Goal: Information Seeking & Learning: Learn about a topic

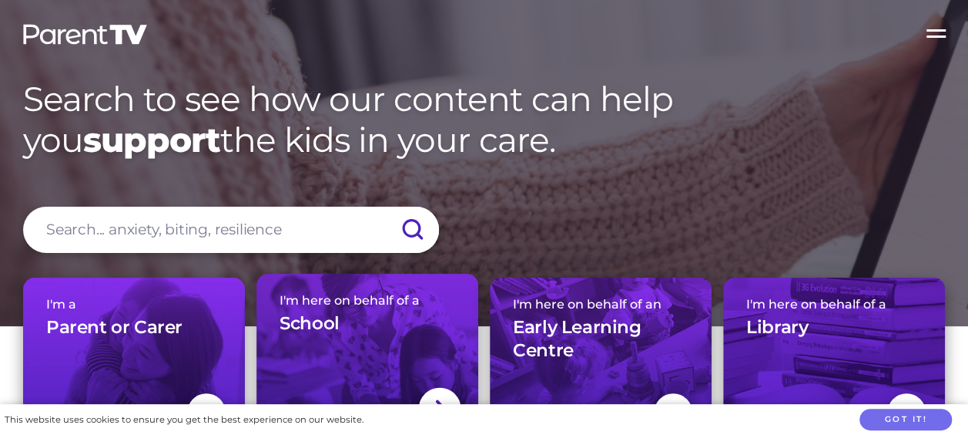
click at [324, 327] on h3 "School" at bounding box center [310, 323] width 60 height 23
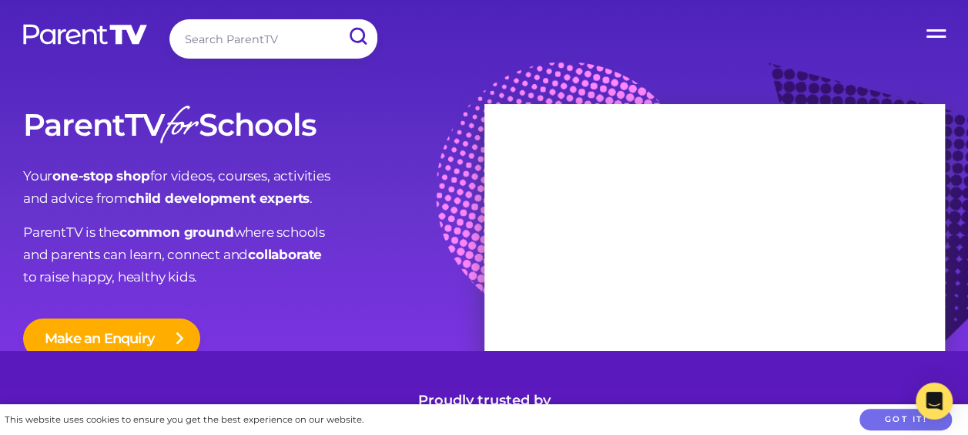
click at [210, 34] on input "search" at bounding box center [273, 38] width 208 height 39
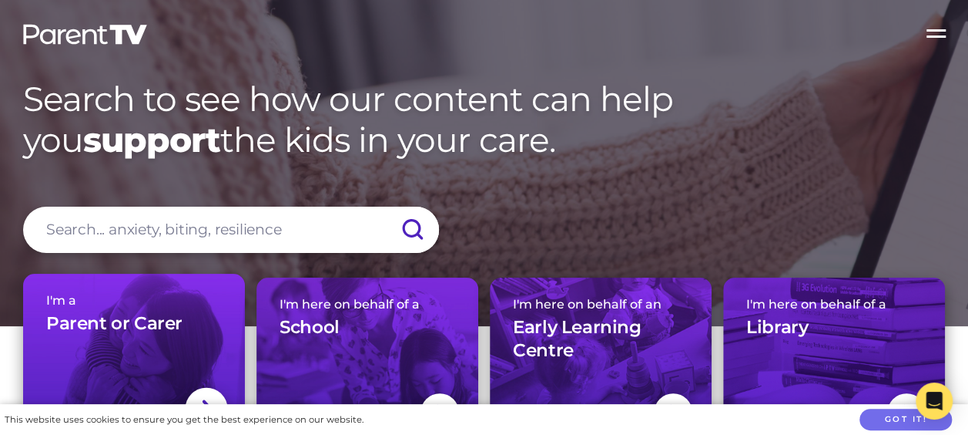
click at [109, 345] on div "I'm a Parent or Carer" at bounding box center [134, 320] width 176 height 54
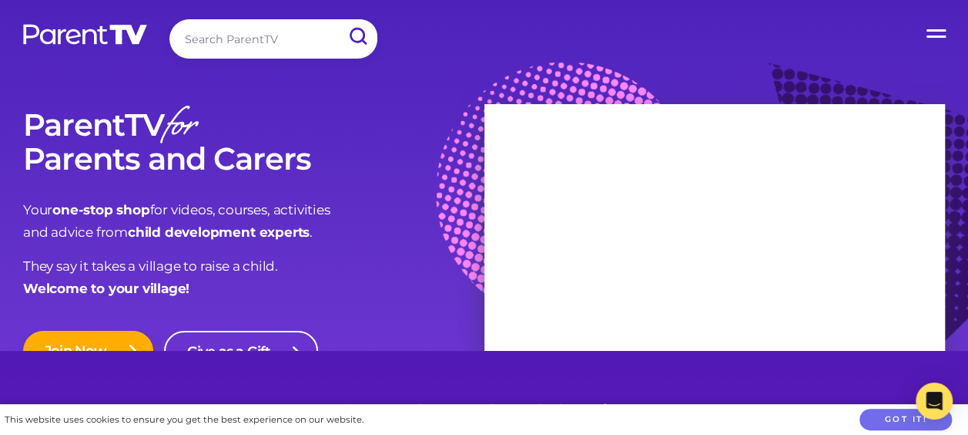
click at [203, 47] on input "search" at bounding box center [273, 38] width 208 height 39
type input "neurodiverse"
click at [337, 19] on input "submit" at bounding box center [357, 36] width 40 height 35
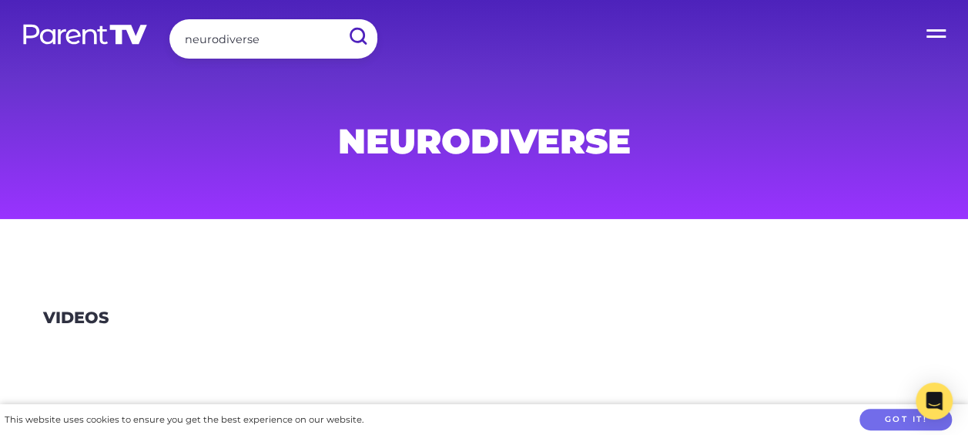
click at [939, 33] on label "Open Menu" at bounding box center [938, 31] width 62 height 62
click at [0, 0] on input "Open Menu" at bounding box center [0, 0] width 0 height 0
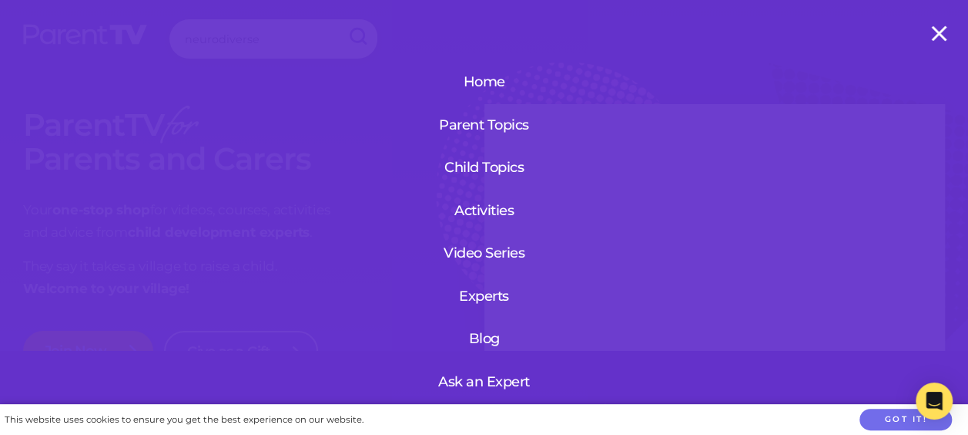
click at [938, 33] on label "Open Menu" at bounding box center [938, 31] width 62 height 62
click at [0, 0] on input "Open Menu" at bounding box center [0, 0] width 0 height 0
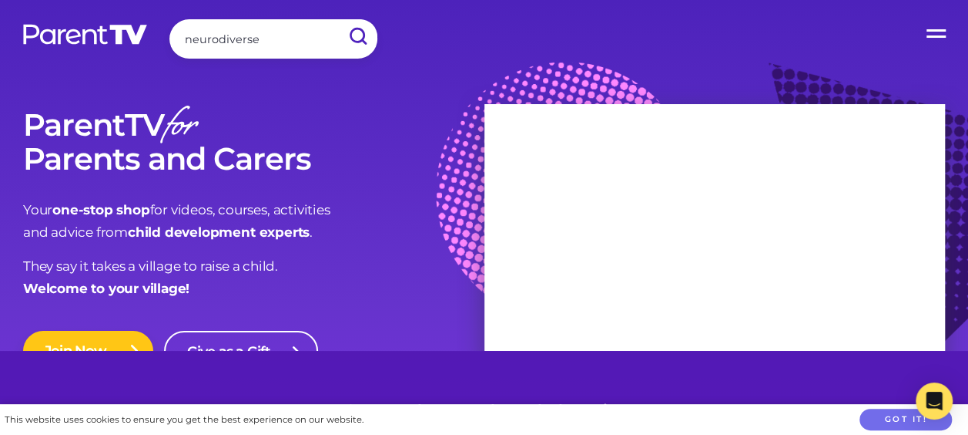
click at [99, 337] on link "Join Now" at bounding box center [88, 351] width 130 height 40
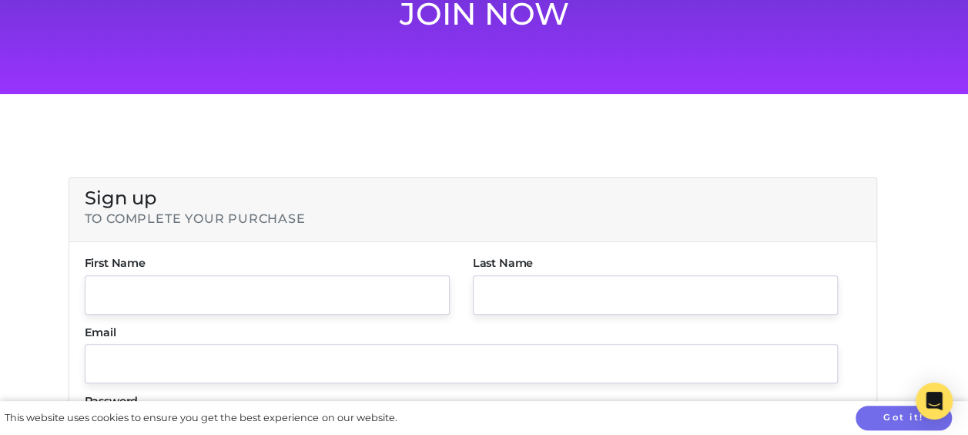
scroll to position [162, 0]
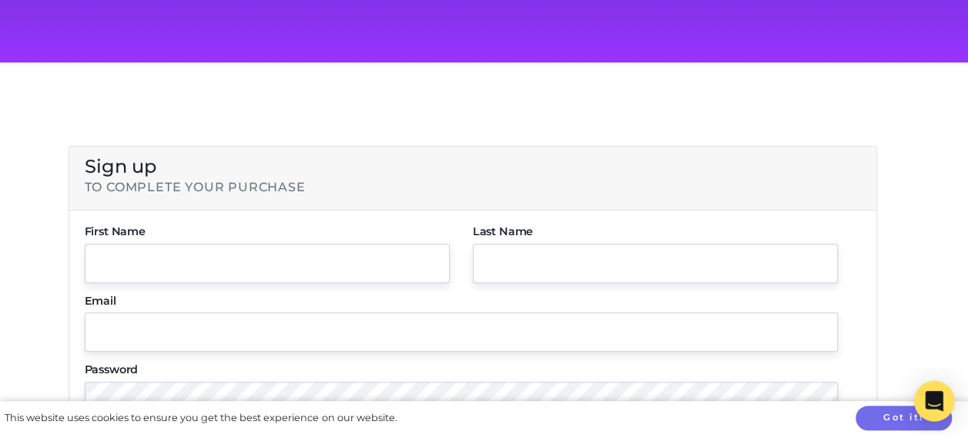
click at [914, 415] on body "Search ParentTV Home Parent Topics Child Topics Activities Video Series Experts…" at bounding box center [484, 268] width 968 height 861
click at [938, 401] on icon "Open Intercom Messenger" at bounding box center [934, 401] width 18 height 20
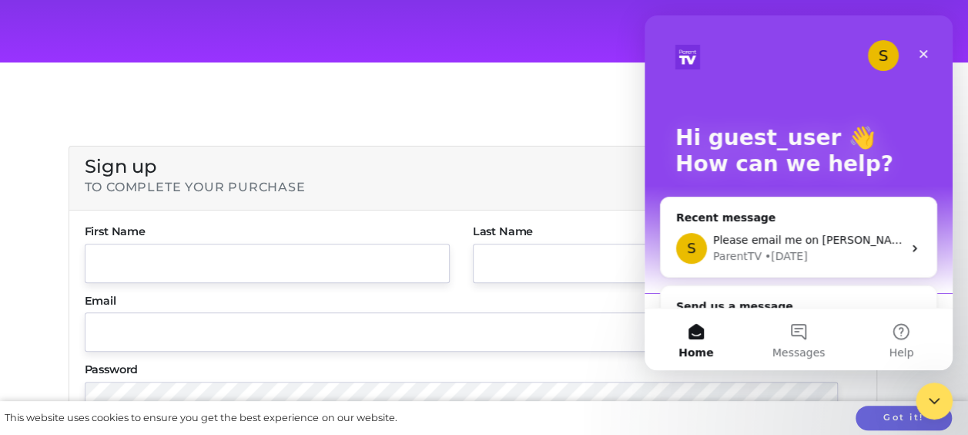
scroll to position [0, 0]
click at [925, 54] on icon "Close" at bounding box center [924, 54] width 12 height 12
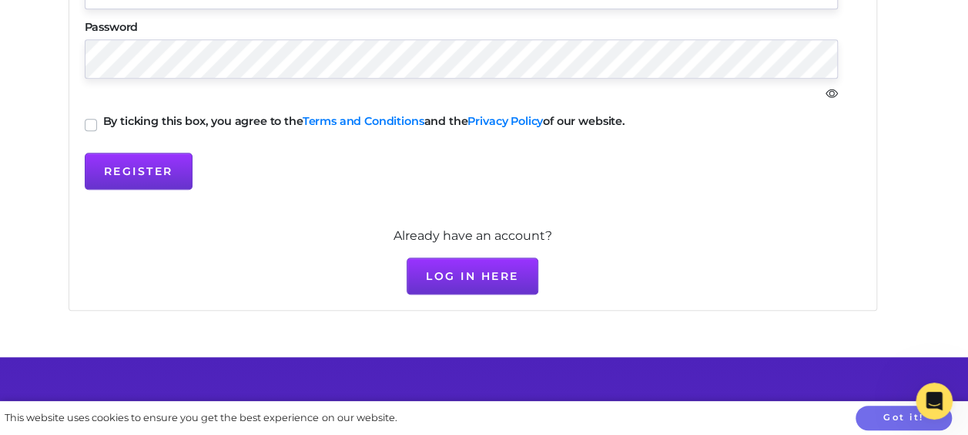
scroll to position [511, 0]
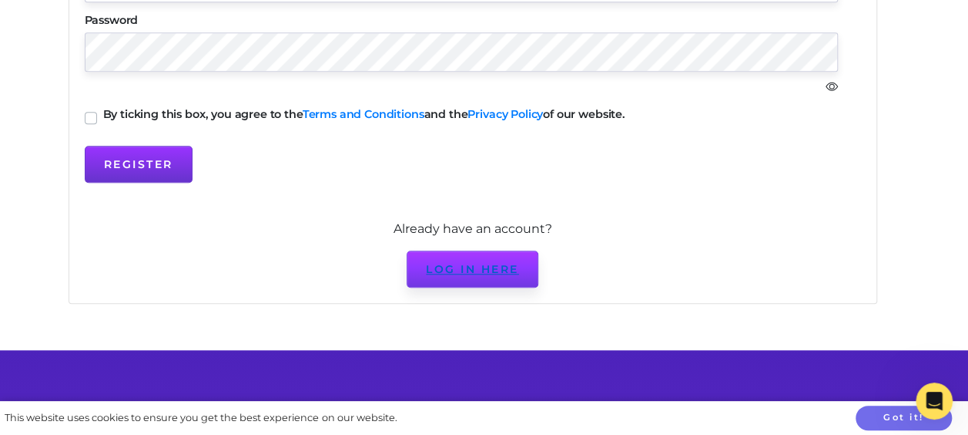
click at [507, 267] on link "Log in here" at bounding box center [473, 268] width 132 height 37
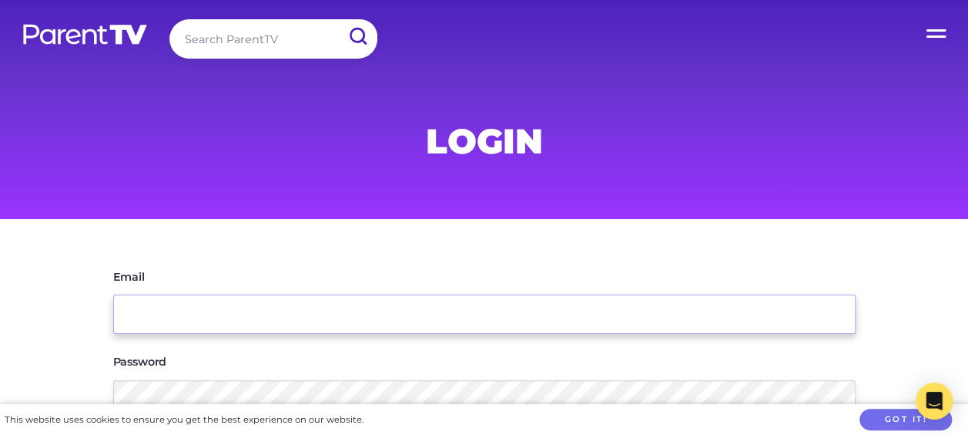
click at [162, 311] on input "Email" at bounding box center [484, 313] width 743 height 39
type input "[EMAIL_ADDRESS][DOMAIN_NAME]"
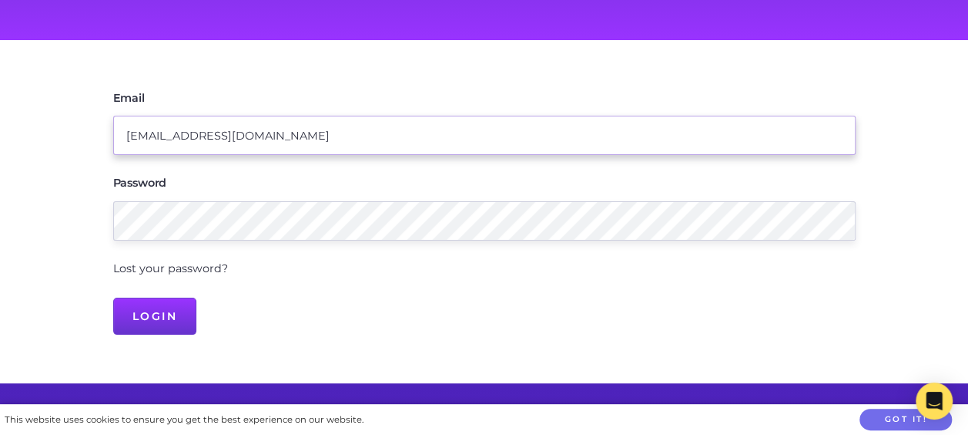
scroll to position [190, 0]
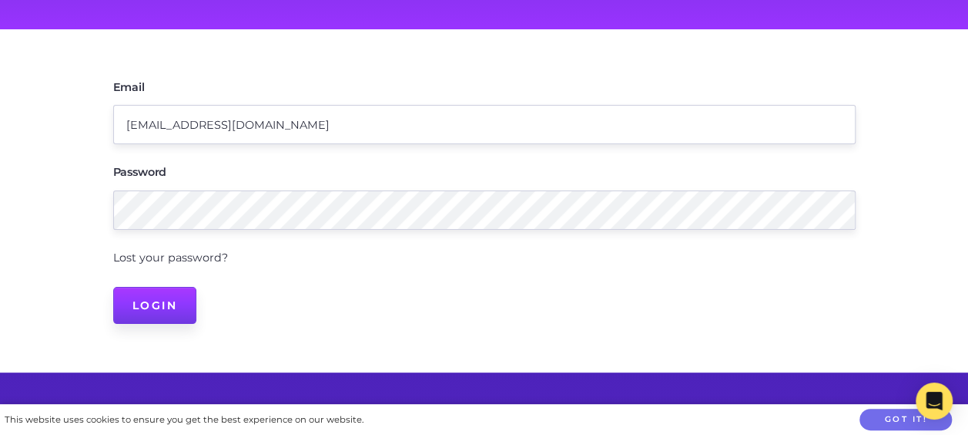
click at [159, 300] on input "Login" at bounding box center [155, 305] width 84 height 37
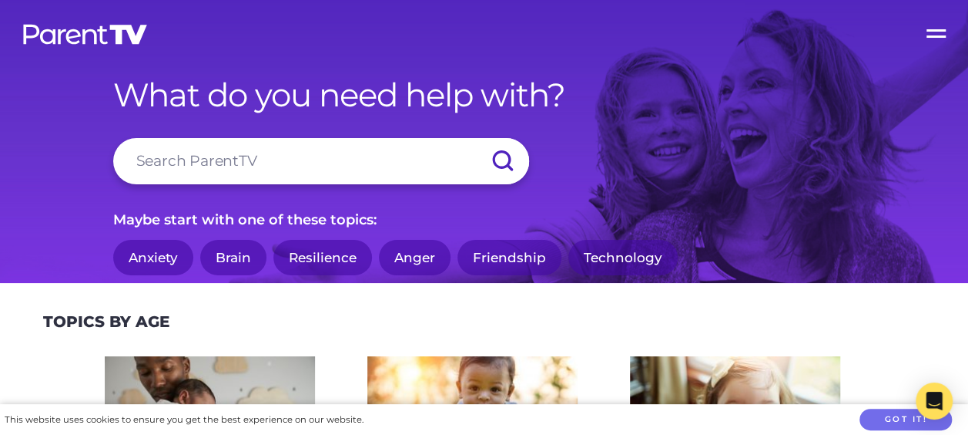
click at [156, 165] on input "search" at bounding box center [321, 161] width 416 height 46
click at [133, 163] on input "search" at bounding box center [321, 161] width 416 height 46
type input "neurodiverse"
click at [475, 138] on input "submit" at bounding box center [502, 161] width 54 height 46
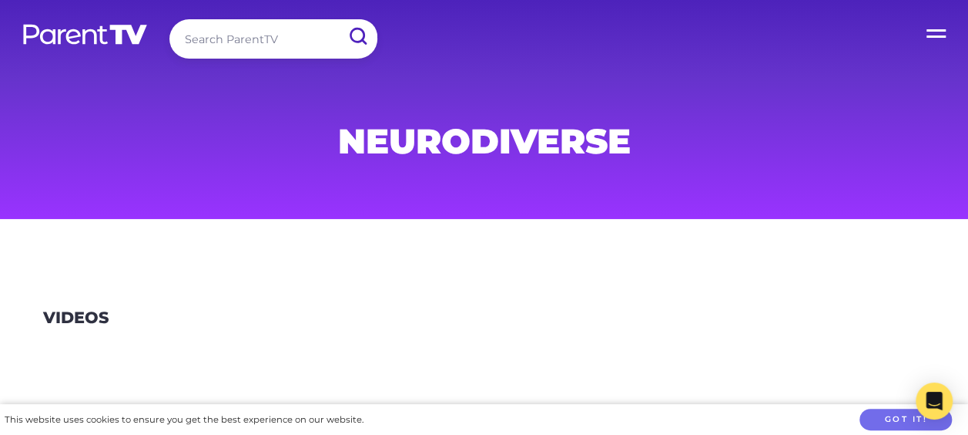
click at [217, 25] on input "search" at bounding box center [273, 38] width 208 height 39
type input "neuro diversity"
click at [337, 19] on input "submit" at bounding box center [357, 36] width 40 height 35
